Goal: Task Accomplishment & Management: Use online tool/utility

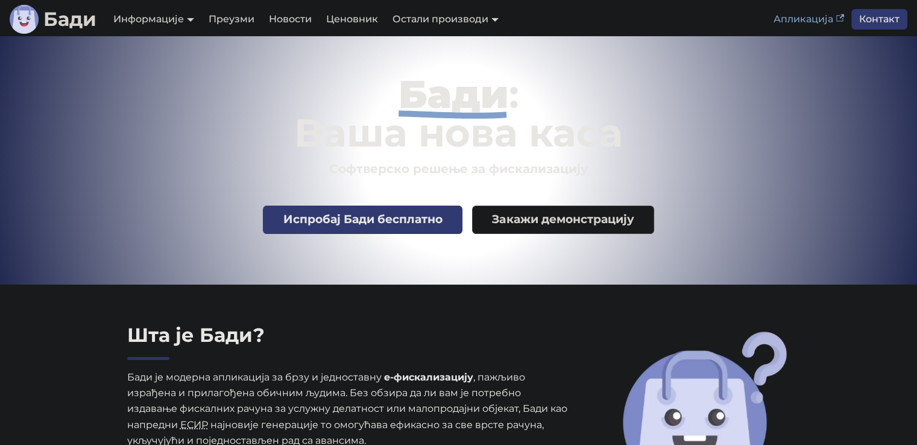
click at [809, 22] on link "Апликација" at bounding box center [808, 19] width 85 height 21
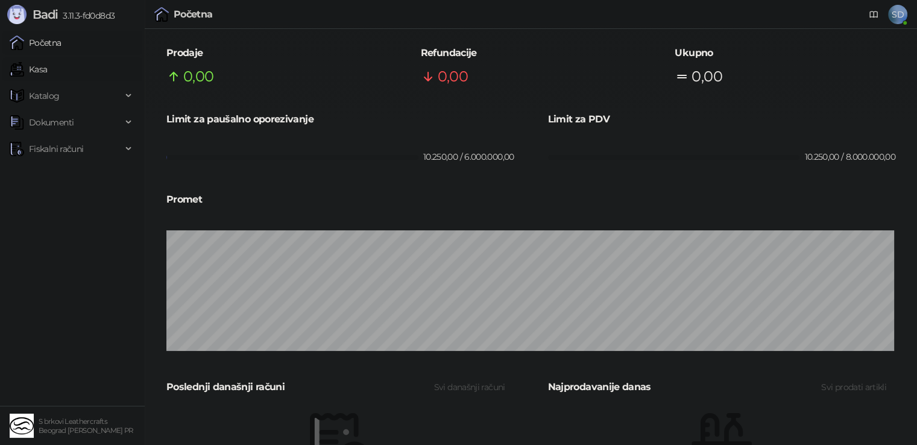
click at [46, 74] on link "Kasa" at bounding box center [28, 69] width 37 height 24
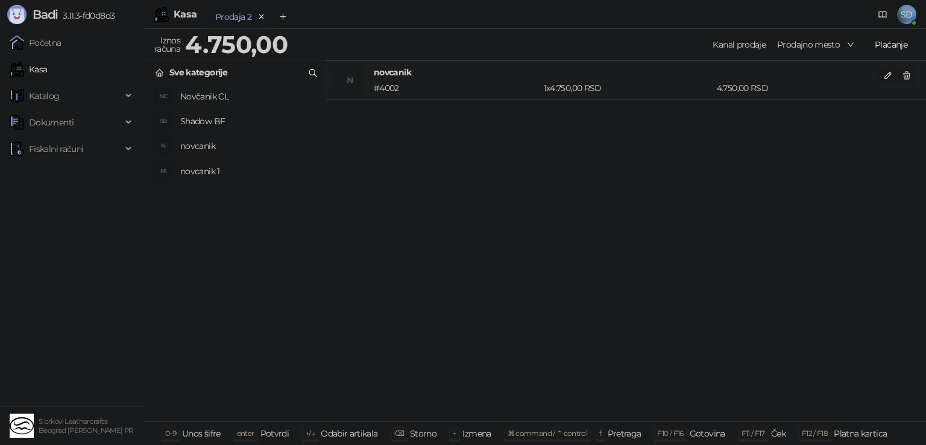
click at [229, 19] on div "Prodaja 2" at bounding box center [233, 16] width 36 height 13
click at [292, 18] on button "Add tab" at bounding box center [283, 17] width 24 height 24
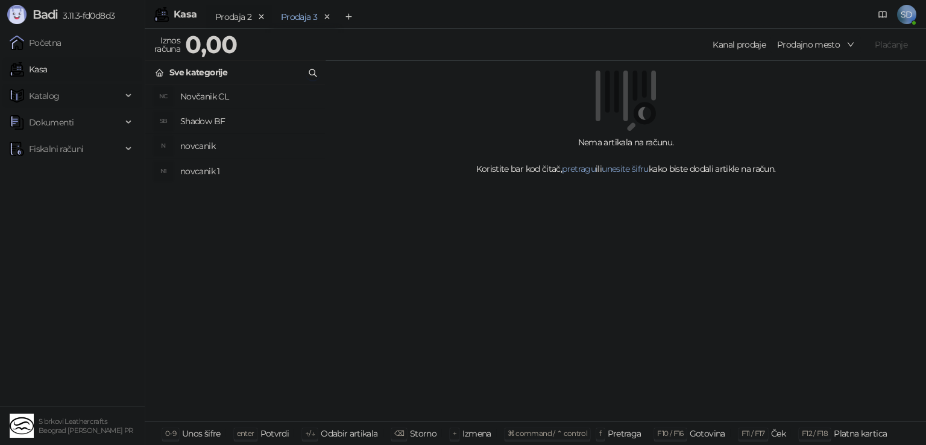
click at [53, 90] on span "Katalog" at bounding box center [44, 96] width 31 height 24
click at [57, 178] on link "Artikli" at bounding box center [35, 175] width 42 height 24
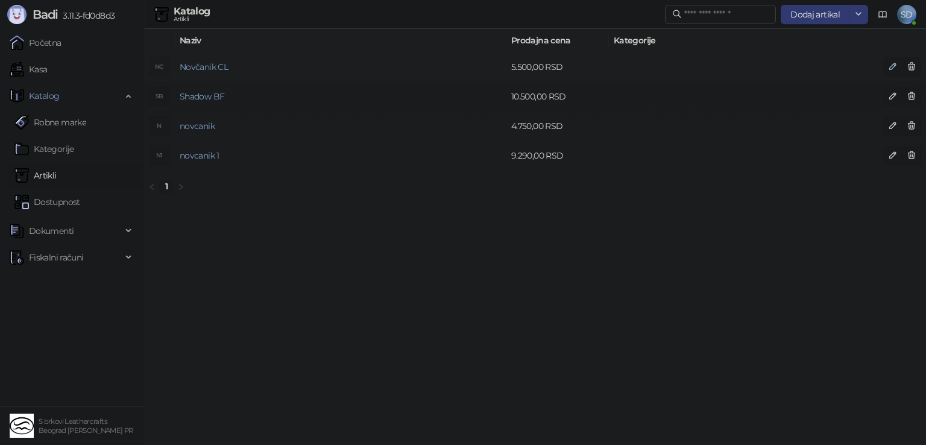
click at [898, 71] on button "button" at bounding box center [892, 66] width 19 height 19
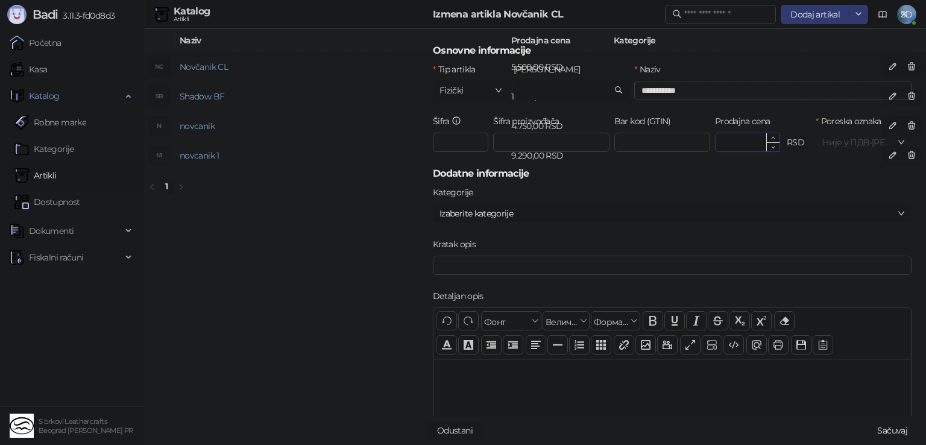
click at [722, 140] on input "*******" at bounding box center [748, 142] width 64 height 18
type input "*******"
click button "submit" at bounding box center [0, 0] width 0 height 0
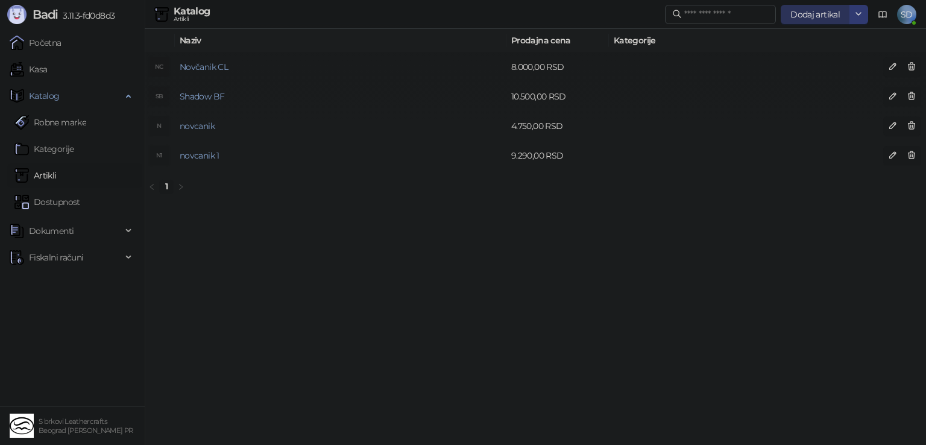
click at [820, 6] on button "Dodaj artikal" at bounding box center [815, 14] width 69 height 19
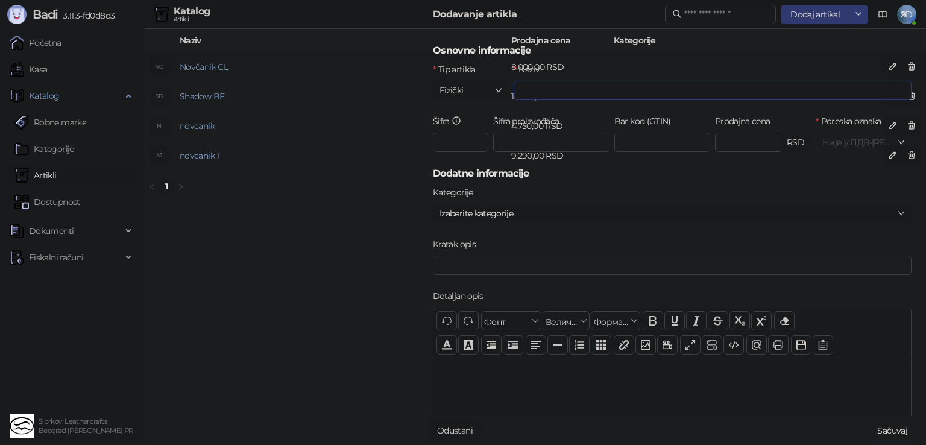
click at [587, 82] on input "Naziv" at bounding box center [713, 90] width 398 height 19
type input "********"
click at [727, 147] on input "Prodajna cena" at bounding box center [748, 142] width 64 height 18
type input "********"
click at [906, 435] on button "Sačuvaj" at bounding box center [892, 430] width 48 height 19
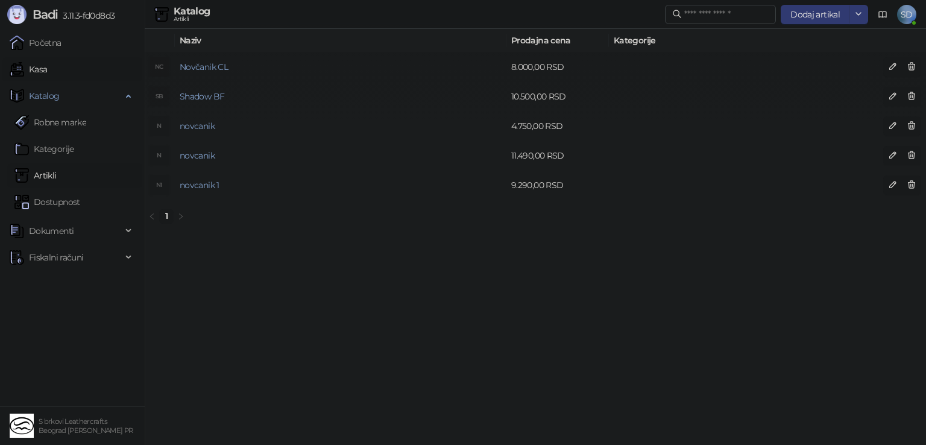
click at [47, 61] on link "Kasa" at bounding box center [28, 69] width 37 height 24
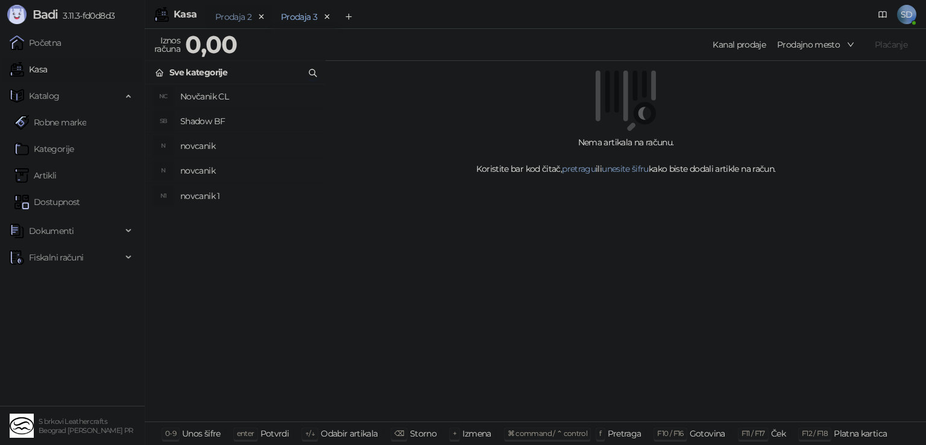
click at [250, 11] on div "Prodaja 2" at bounding box center [233, 16] width 36 height 13
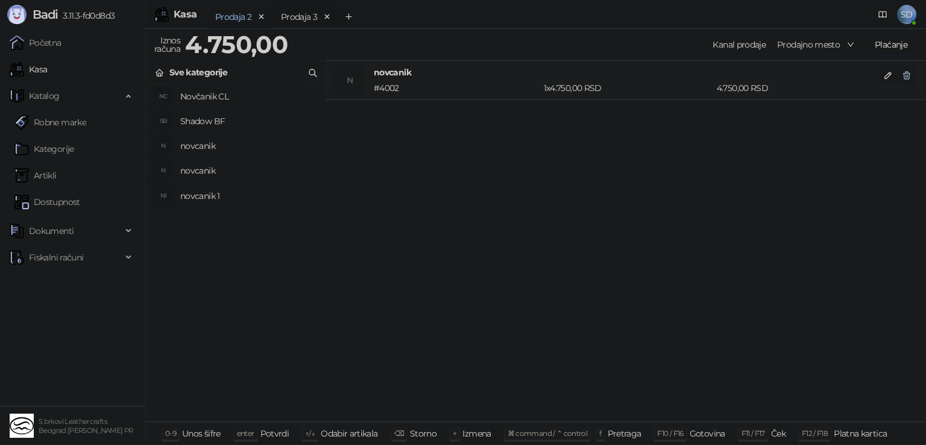
click at [906, 81] on button "button" at bounding box center [906, 75] width 19 height 19
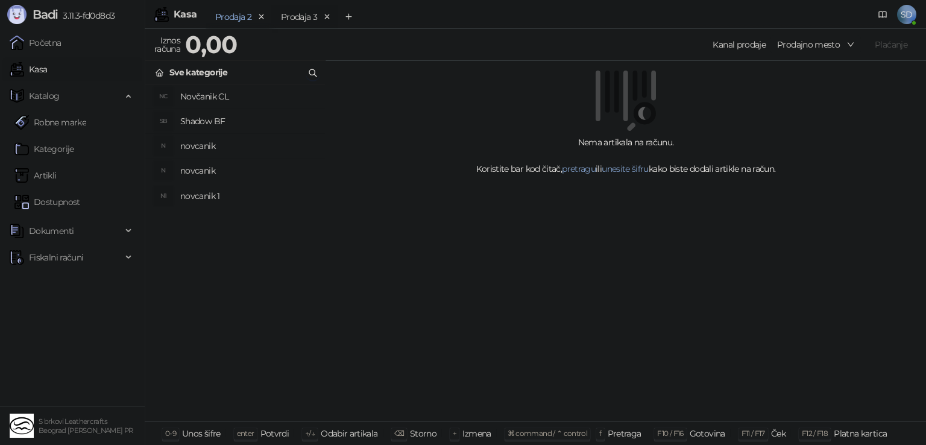
click at [207, 175] on h4 "novcanik" at bounding box center [247, 170] width 135 height 19
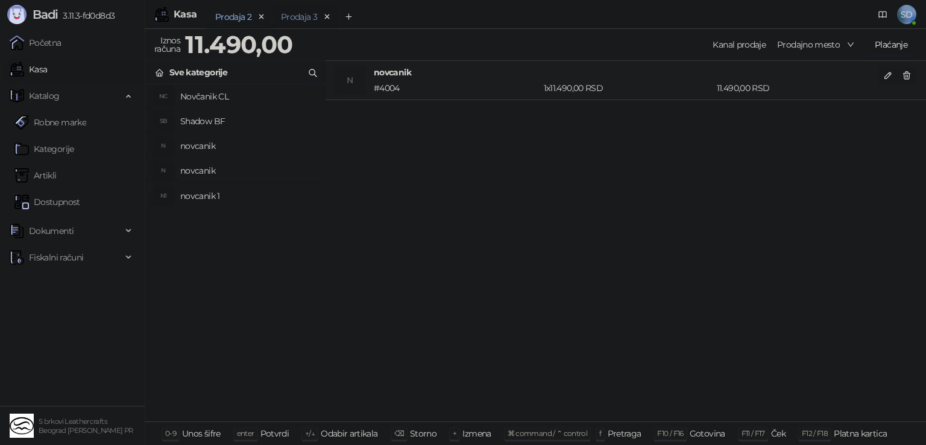
click at [311, 11] on div "Prodaja 3" at bounding box center [299, 16] width 36 height 13
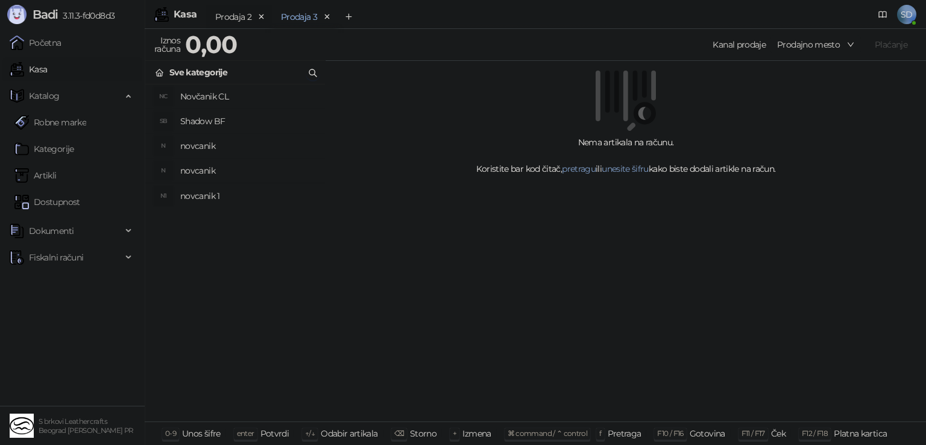
click at [210, 95] on h4 "Novčanik CL" at bounding box center [247, 96] width 135 height 19
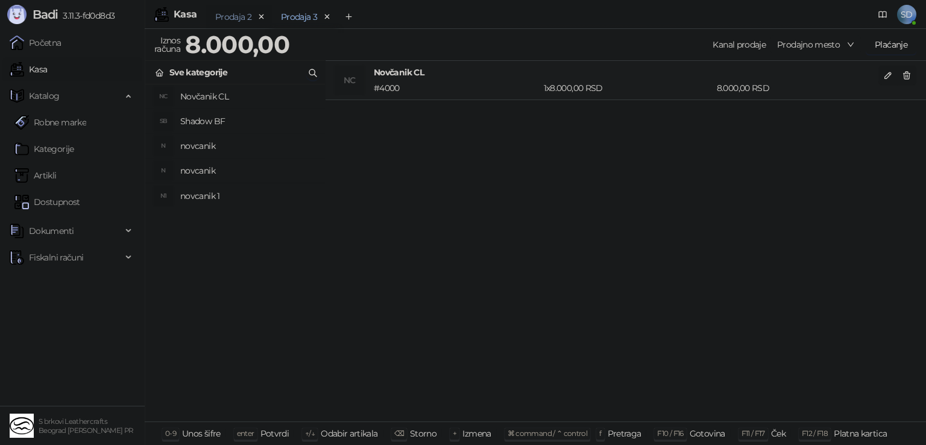
click at [241, 20] on div "Prodaja 2" at bounding box center [233, 16] width 36 height 13
click at [292, 22] on div "Prodaja 3" at bounding box center [299, 16] width 36 height 13
click at [888, 46] on button "Plaćanje" at bounding box center [891, 44] width 51 height 19
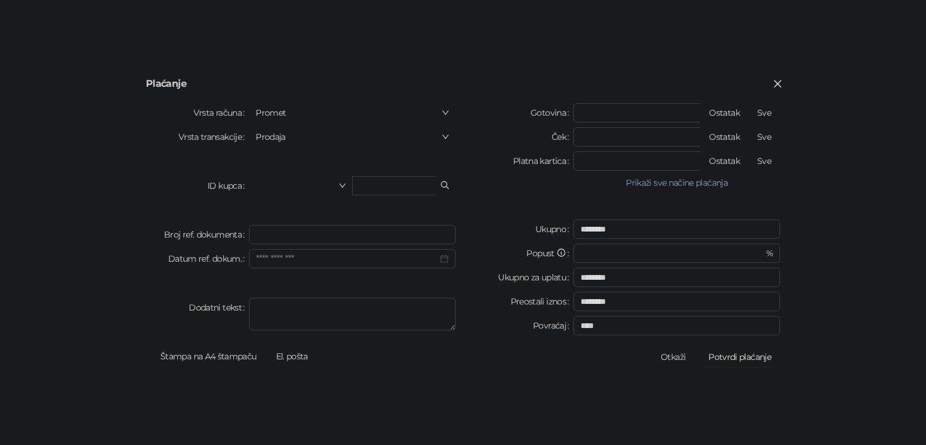
click at [784, 80] on span "Zatvori" at bounding box center [777, 84] width 19 height 10
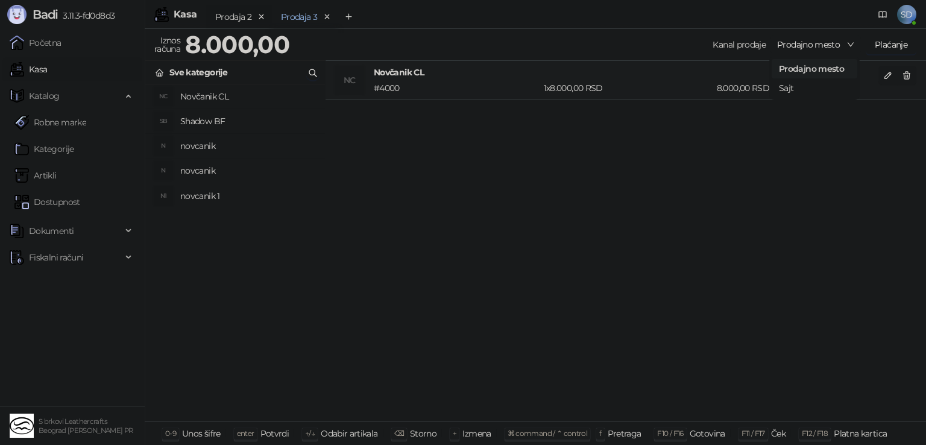
click at [795, 50] on span "Prodajno mesto" at bounding box center [815, 45] width 77 height 18
click at [781, 85] on div "Sajt" at bounding box center [814, 87] width 71 height 13
click at [873, 45] on button "Plaćanje" at bounding box center [891, 44] width 51 height 19
